Goal: Task Accomplishment & Management: Use online tool/utility

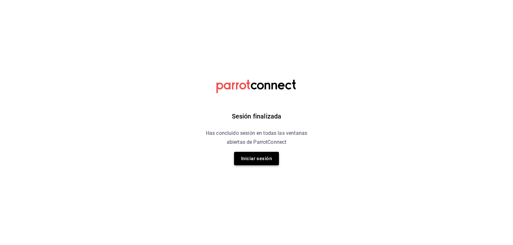
click at [263, 164] on button "Iniciar sesión" at bounding box center [256, 158] width 45 height 13
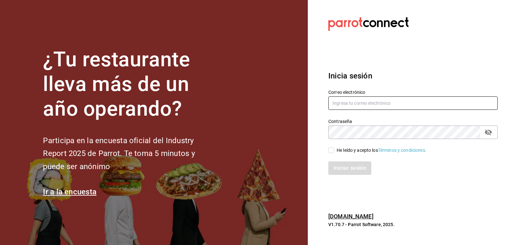
type input "mario.nino@grupocosteno.com"
click at [333, 152] on input "He leído y acepto los Términos y condiciones." at bounding box center [331, 150] width 6 height 6
checkbox input "true"
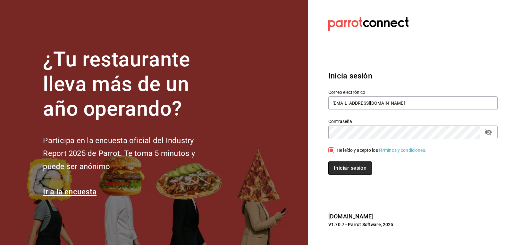
click at [333, 169] on button "Iniciar sesión" at bounding box center [350, 168] width 44 height 13
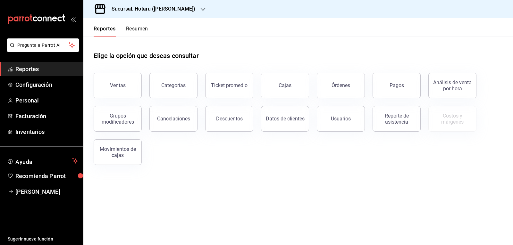
click at [172, 4] on div "Sucursal: Hotaru ([PERSON_NAME])" at bounding box center [148, 9] width 120 height 18
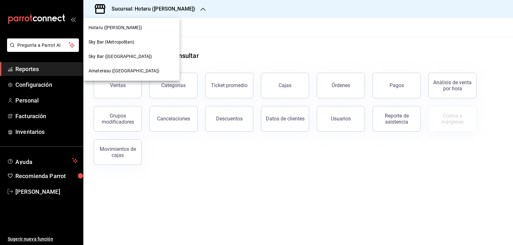
click at [131, 68] on span "Amaterasu ([GEOGRAPHIC_DATA])" at bounding box center [123, 71] width 71 height 7
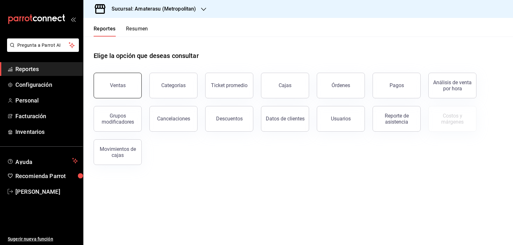
click at [126, 81] on button "Ventas" at bounding box center [118, 86] width 48 height 26
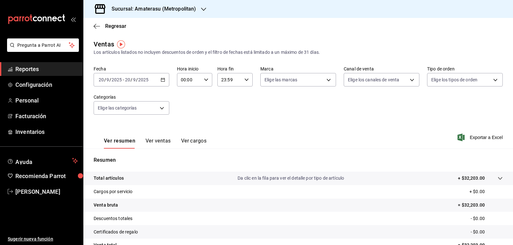
click at [195, 85] on input "00:00" at bounding box center [189, 79] width 24 height 13
click at [186, 106] on button "05" at bounding box center [184, 109] width 15 height 13
type input "05:00"
click at [242, 95] on div at bounding box center [256, 122] width 513 height 245
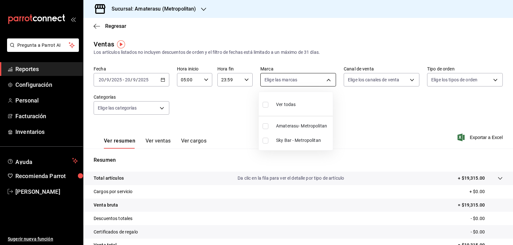
click at [315, 79] on body "Pregunta a Parrot AI Reportes Configuración Personal Facturación Inventarios Ay…" at bounding box center [256, 122] width 513 height 245
click at [265, 125] on input "checkbox" at bounding box center [266, 126] width 6 height 6
checkbox input "true"
type input "e4cd7fcb-d45b-43ae-a99f-ad4ccfcd9032"
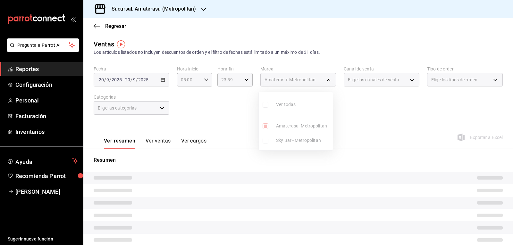
click at [359, 117] on div at bounding box center [256, 122] width 513 height 245
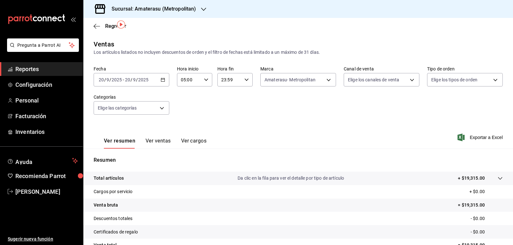
scroll to position [62, 0]
